Goal: Navigation & Orientation: Understand site structure

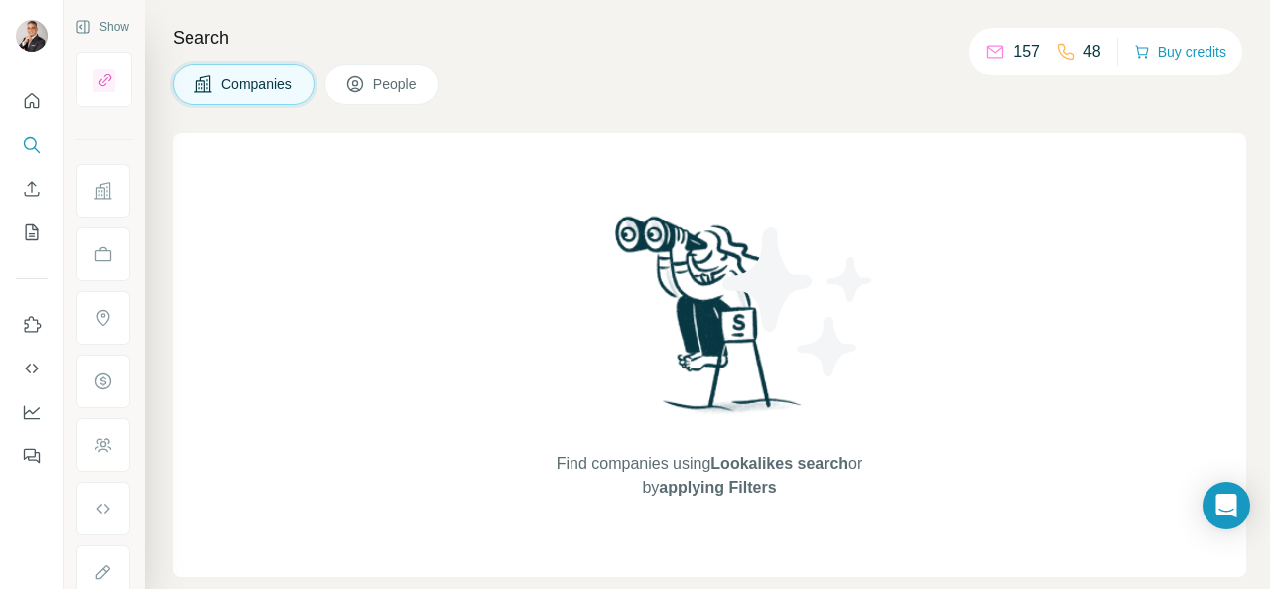
click at [393, 100] on button "People" at bounding box center [382, 85] width 115 height 42
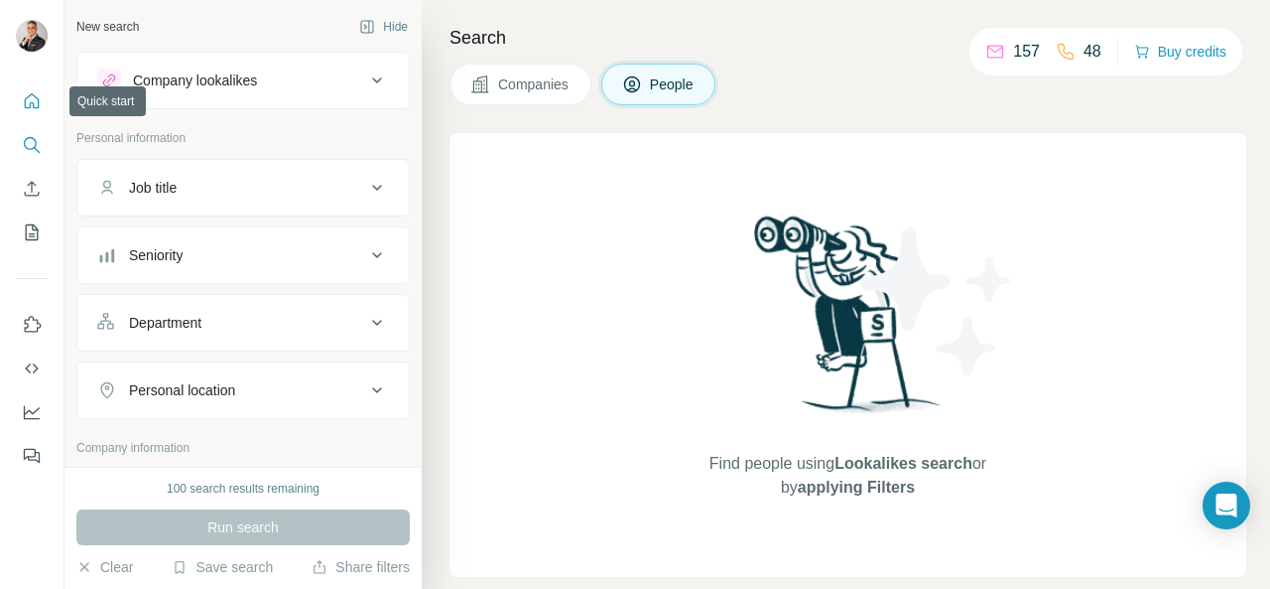
click at [24, 96] on icon "Quick start" at bounding box center [32, 101] width 20 height 20
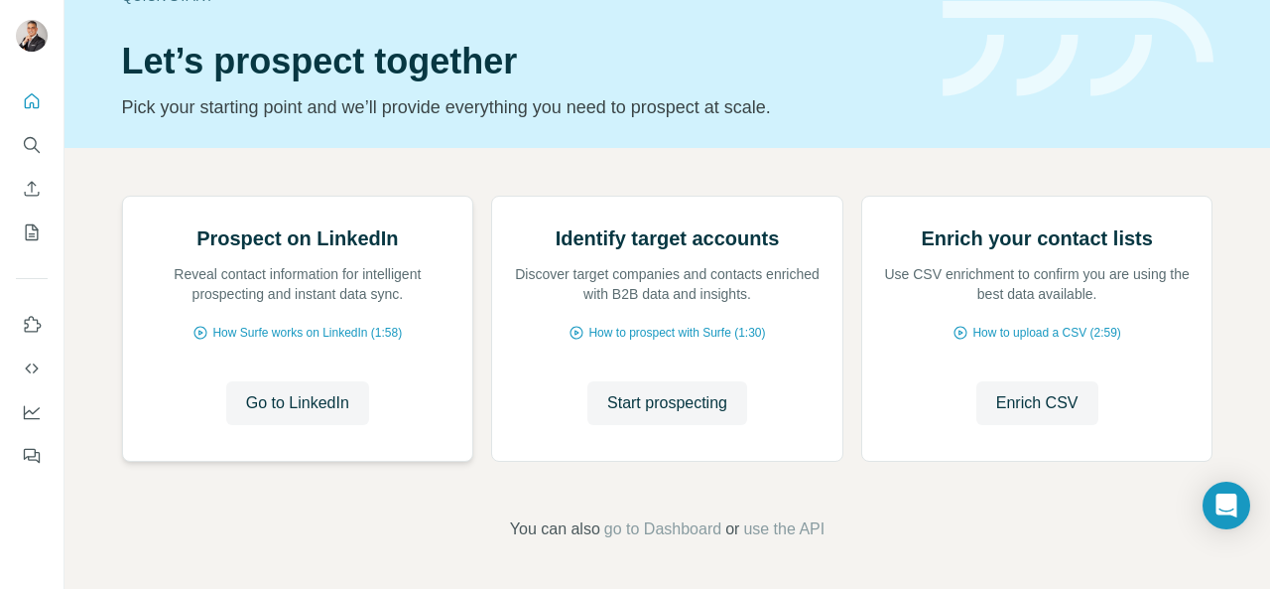
scroll to position [246, 0]
click at [36, 231] on icon "My lists" at bounding box center [32, 232] width 20 height 20
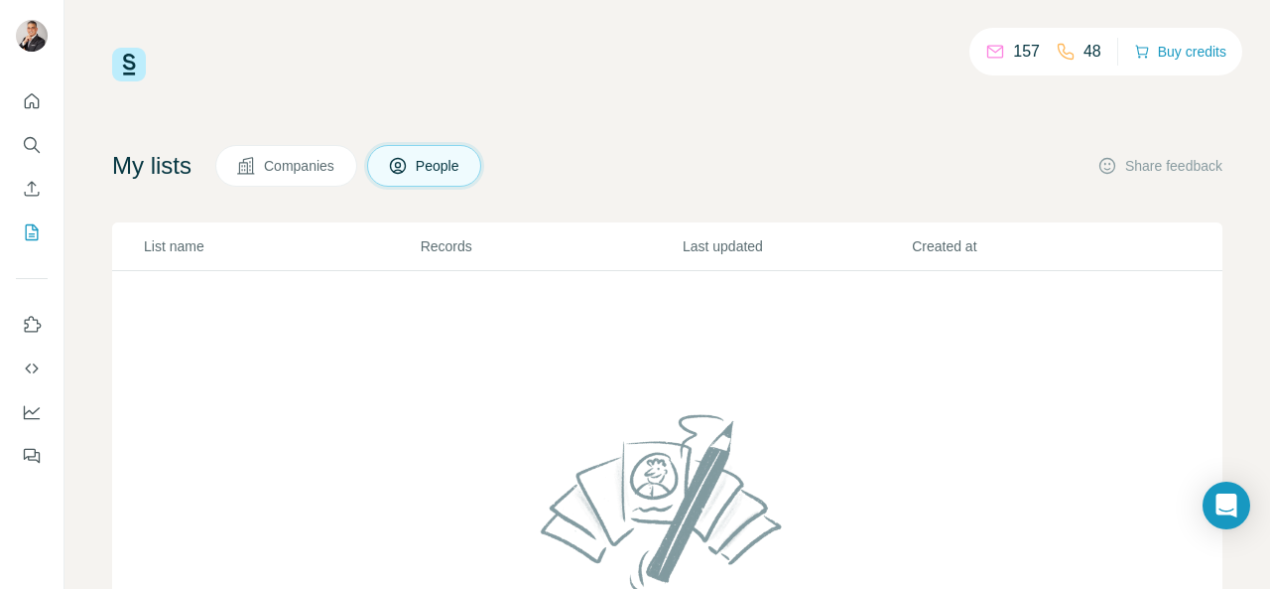
click at [298, 179] on button "Companies" at bounding box center [286, 166] width 142 height 42
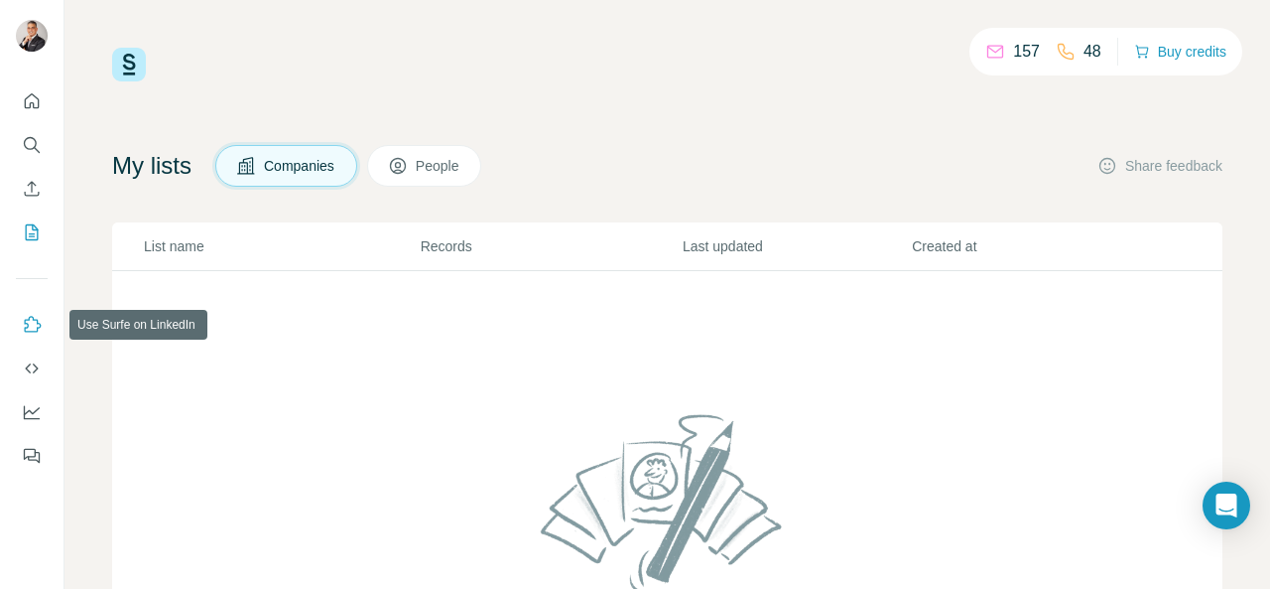
click at [30, 317] on icon "Use Surfe on LinkedIn" at bounding box center [33, 324] width 17 height 16
